Goal: Task Accomplishment & Management: Use online tool/utility

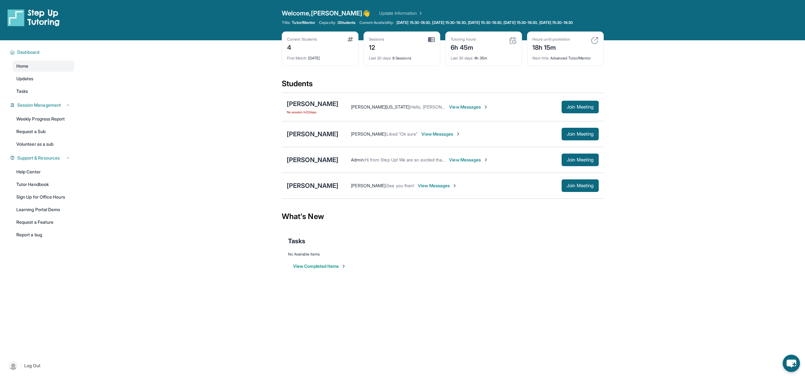
click at [318, 164] on div "[PERSON_NAME]" at bounding box center [313, 159] width 52 height 9
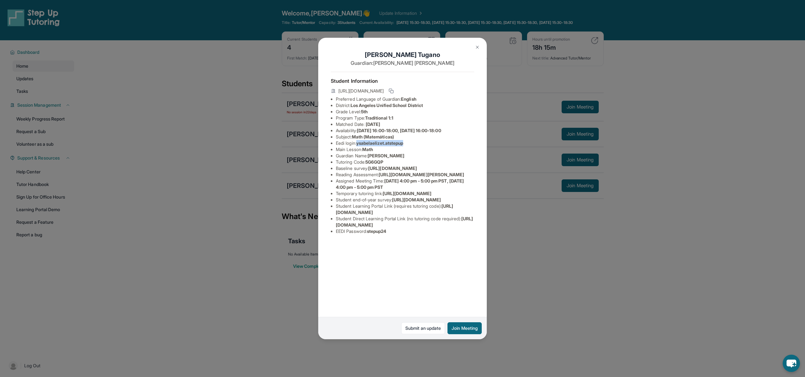
drag, startPoint x: 359, startPoint y: 144, endPoint x: 409, endPoint y: 144, distance: 49.4
click at [409, 144] on li "Eedi login : ysabelaelizet.atstepup" at bounding box center [405, 143] width 138 height 6
copy span "ysabelaelizet.atstepup"
click at [466, 332] on button "Join Meeting" at bounding box center [464, 328] width 34 height 12
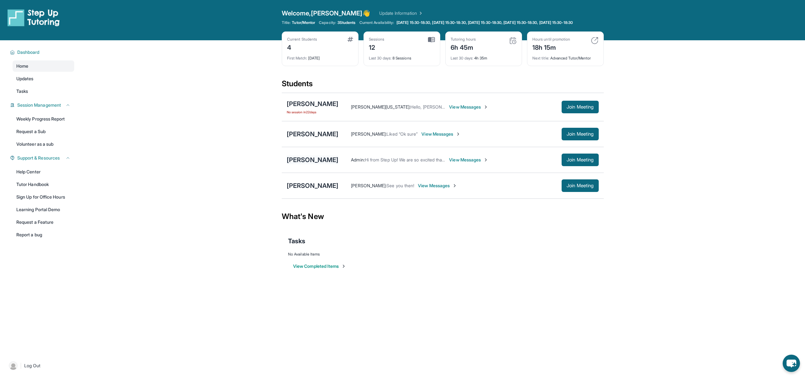
click at [310, 164] on div "[PERSON_NAME]" at bounding box center [313, 159] width 52 height 9
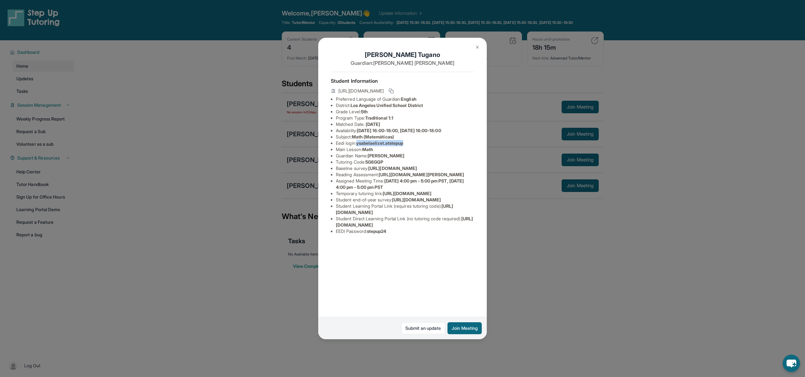
drag, startPoint x: 359, startPoint y: 143, endPoint x: 409, endPoint y: 144, distance: 49.4
click at [409, 144] on li "Eedi login : ysabelaelizet.atstepup" at bounding box center [405, 143] width 138 height 6
copy span "ysabelaelizet.atstepup"
drag, startPoint x: 360, startPoint y: 144, endPoint x: 394, endPoint y: 142, distance: 33.4
click at [400, 142] on span "ysabelaelizet.atstepup" at bounding box center [379, 142] width 47 height 5
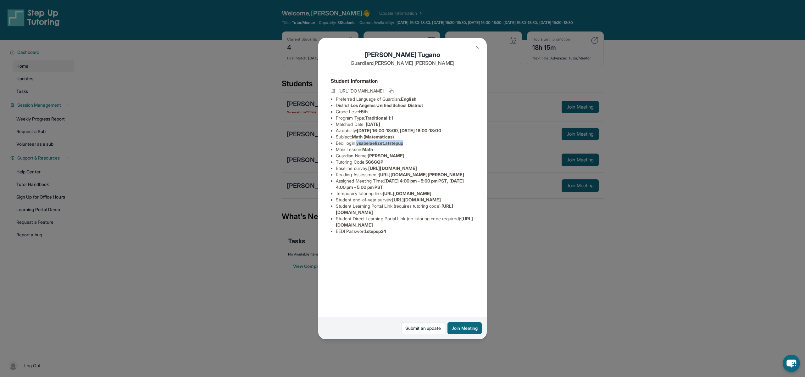
drag, startPoint x: 359, startPoint y: 144, endPoint x: 409, endPoint y: 142, distance: 50.3
click at [409, 142] on li "Eedi login : ysabelaelizet.atstepup" at bounding box center [405, 143] width 138 height 6
copy span "ysabelaelizet.atstepup"
click at [479, 45] on img at bounding box center [477, 47] width 5 height 5
